Goal: Information Seeking & Learning: Understand process/instructions

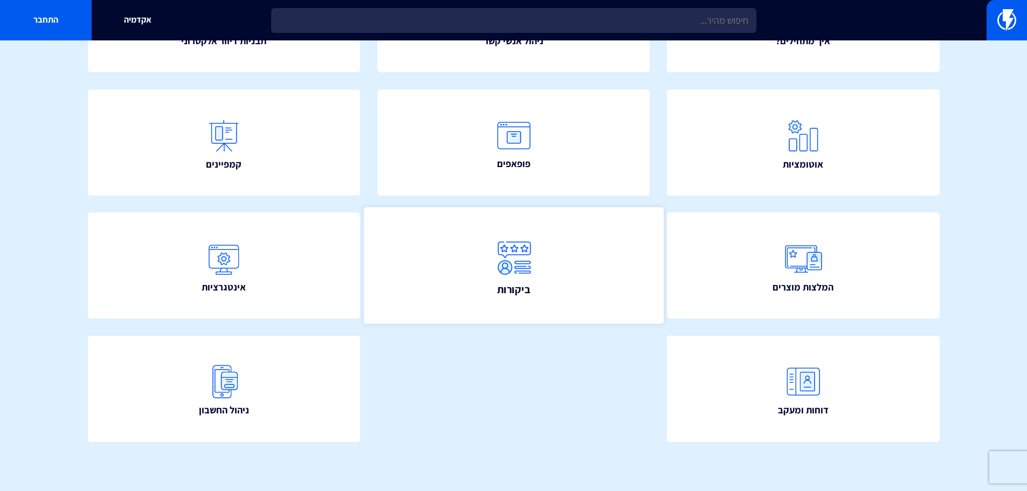
click at [559, 241] on link "ביקורות" at bounding box center [513, 265] width 300 height 116
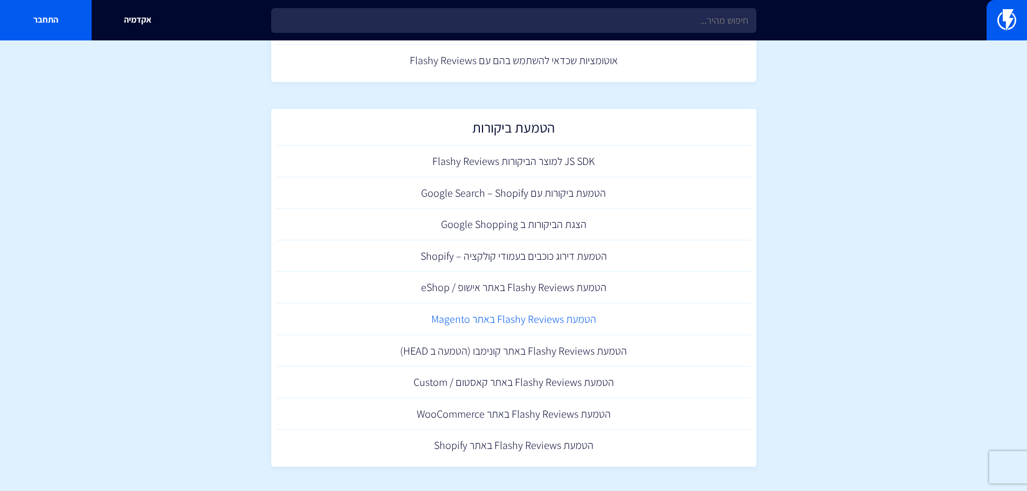
scroll to position [285, 0]
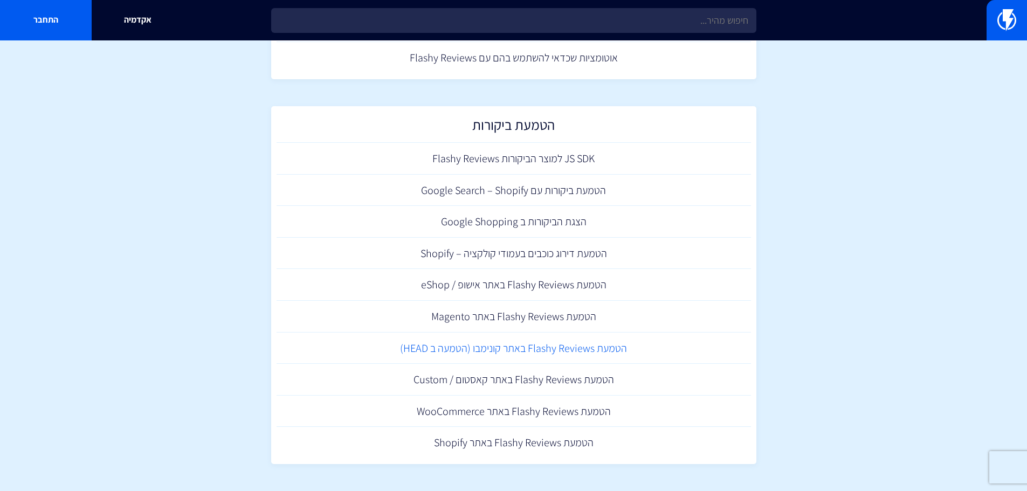
click at [588, 347] on link "הטמעת Flashy Reviews באתר קונימבו (הטמעה ב HEAD)" at bounding box center [513, 348] width 474 height 32
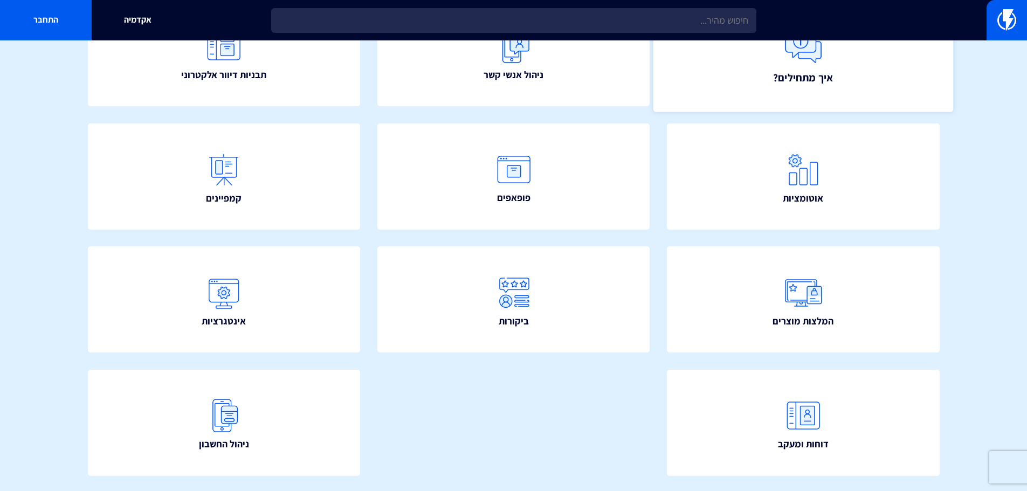
scroll to position [162, 0]
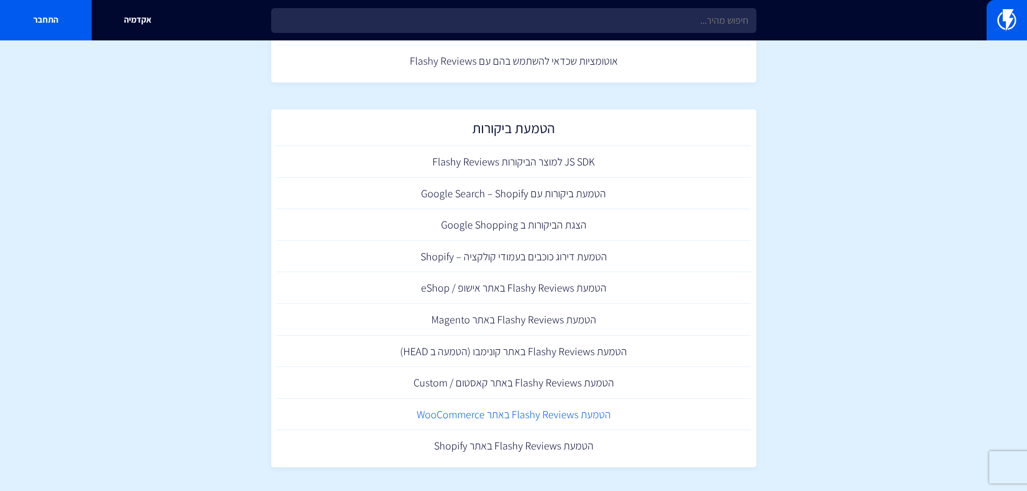
scroll to position [285, 0]
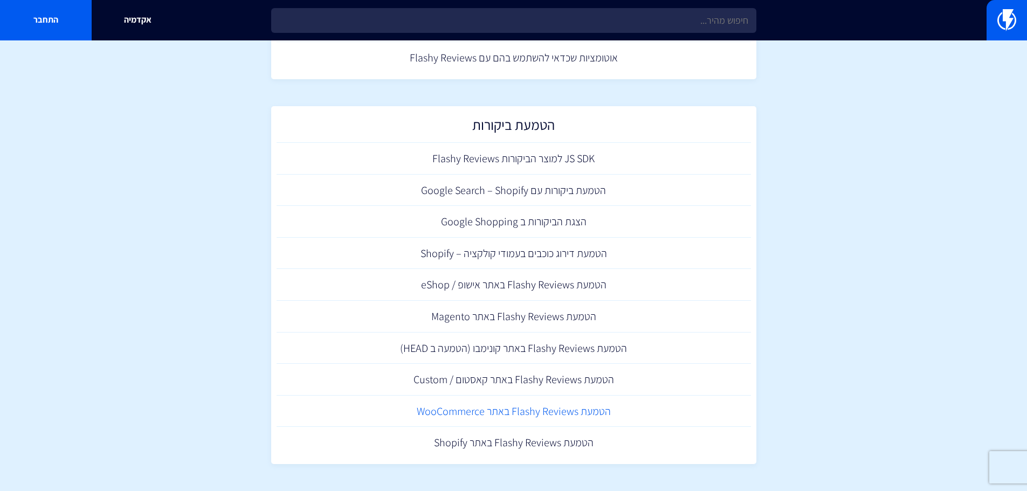
click at [543, 409] on link "הטמעת Flashy Reviews באתר WooCommerce" at bounding box center [513, 412] width 474 height 32
